Goal: Find specific page/section: Find specific page/section

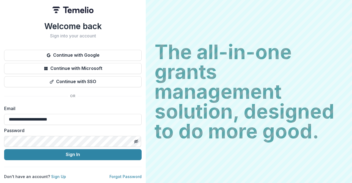
type input "**********"
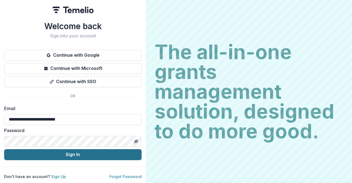
click at [78, 149] on button "Sign In" at bounding box center [72, 154] width 137 height 11
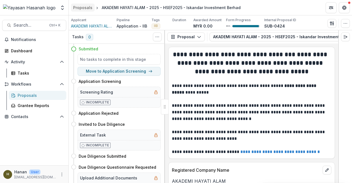
click at [86, 8] on div "Proposals" at bounding box center [82, 8] width 19 height 6
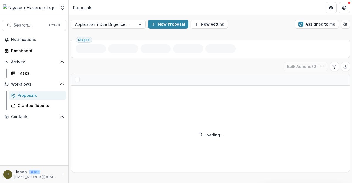
click at [300, 26] on span "button" at bounding box center [300, 24] width 5 height 5
click at [130, 25] on div at bounding box center [103, 24] width 57 height 7
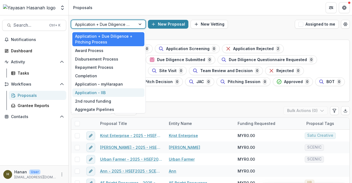
click at [113, 93] on div "Application - IIB" at bounding box center [108, 92] width 72 height 9
